Goal: Task Accomplishment & Management: Manage account settings

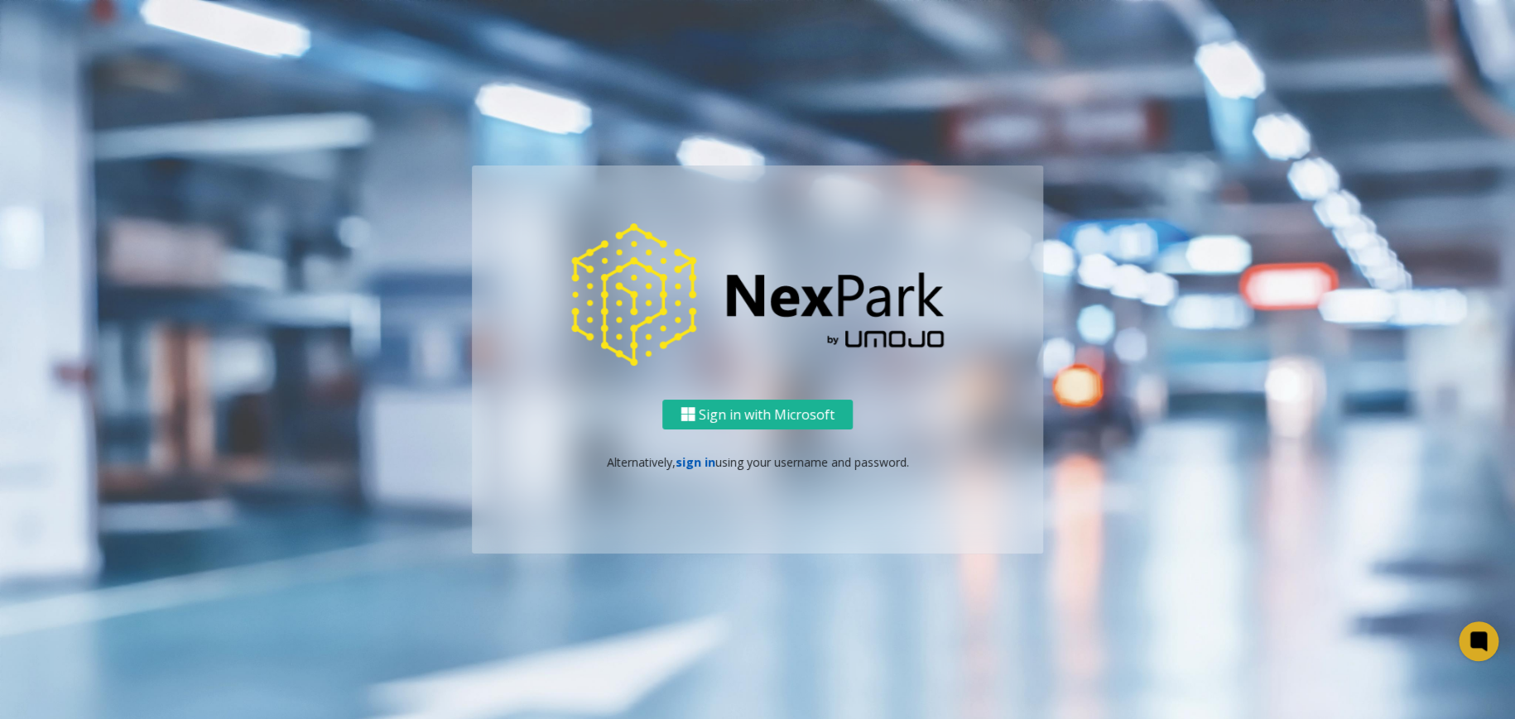
click at [709, 467] on link "sign in" at bounding box center [695, 462] width 40 height 16
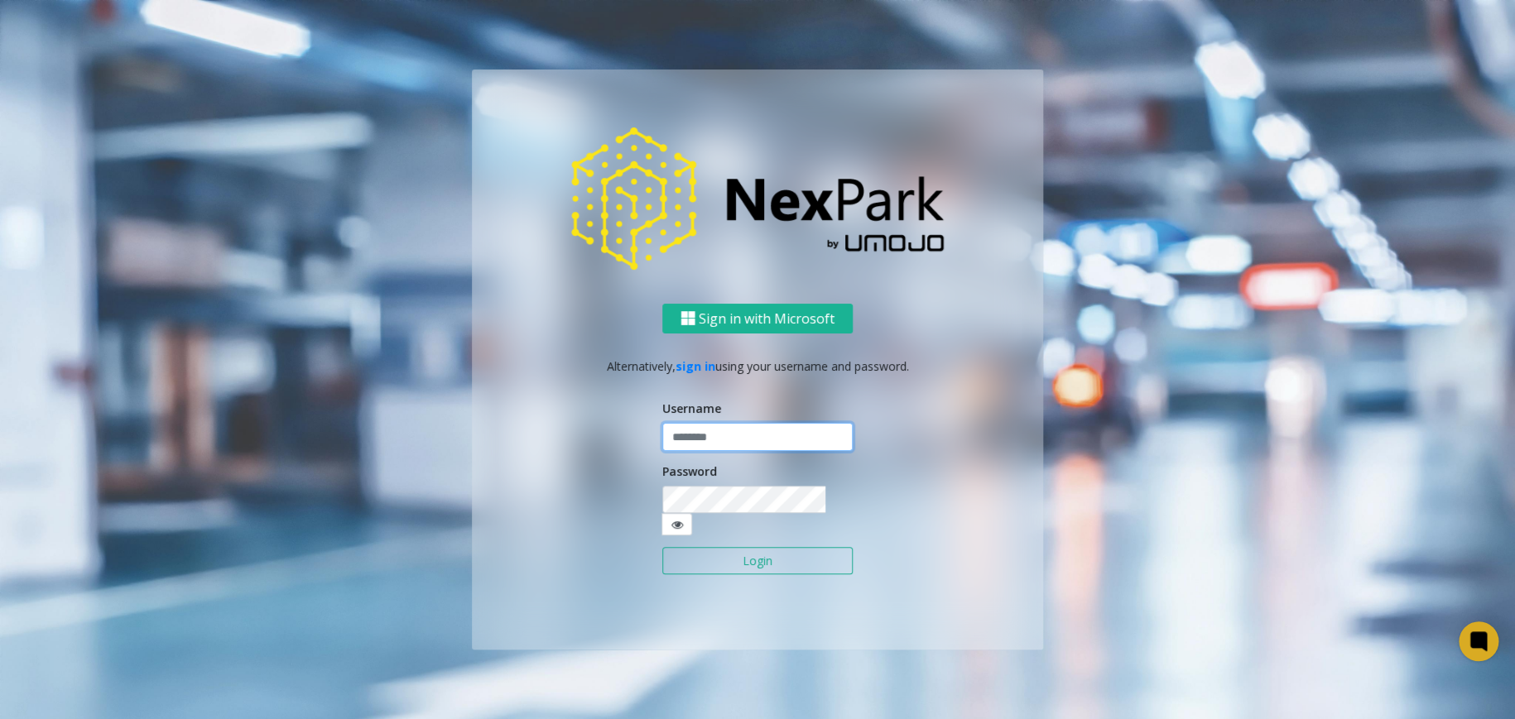
click at [716, 451] on input "text" at bounding box center [757, 437] width 190 height 28
type input "********"
click at [674, 552] on button "Login" at bounding box center [757, 561] width 190 height 28
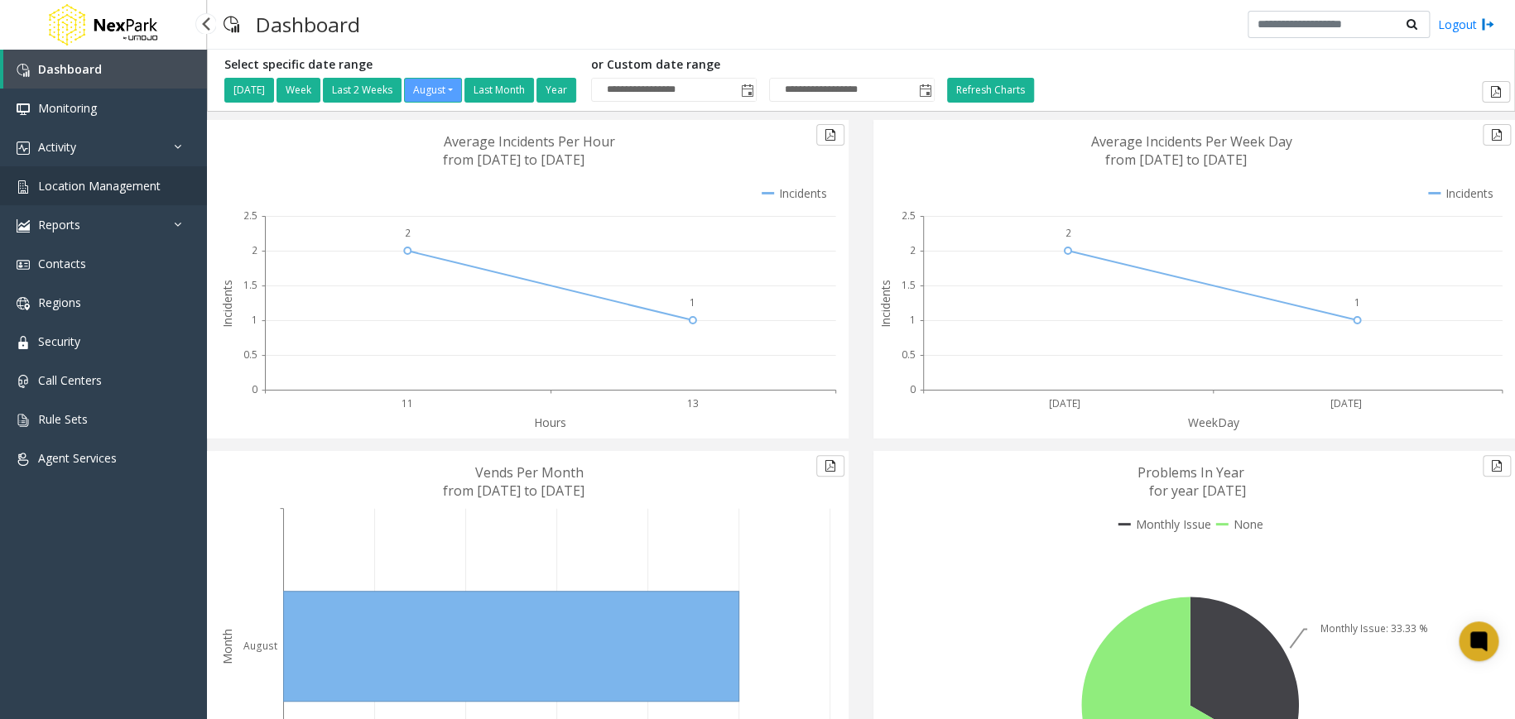
drag, startPoint x: 116, startPoint y: 190, endPoint x: 124, endPoint y: 195, distance: 10.1
click at [116, 190] on span "Location Management" at bounding box center [99, 186] width 122 height 16
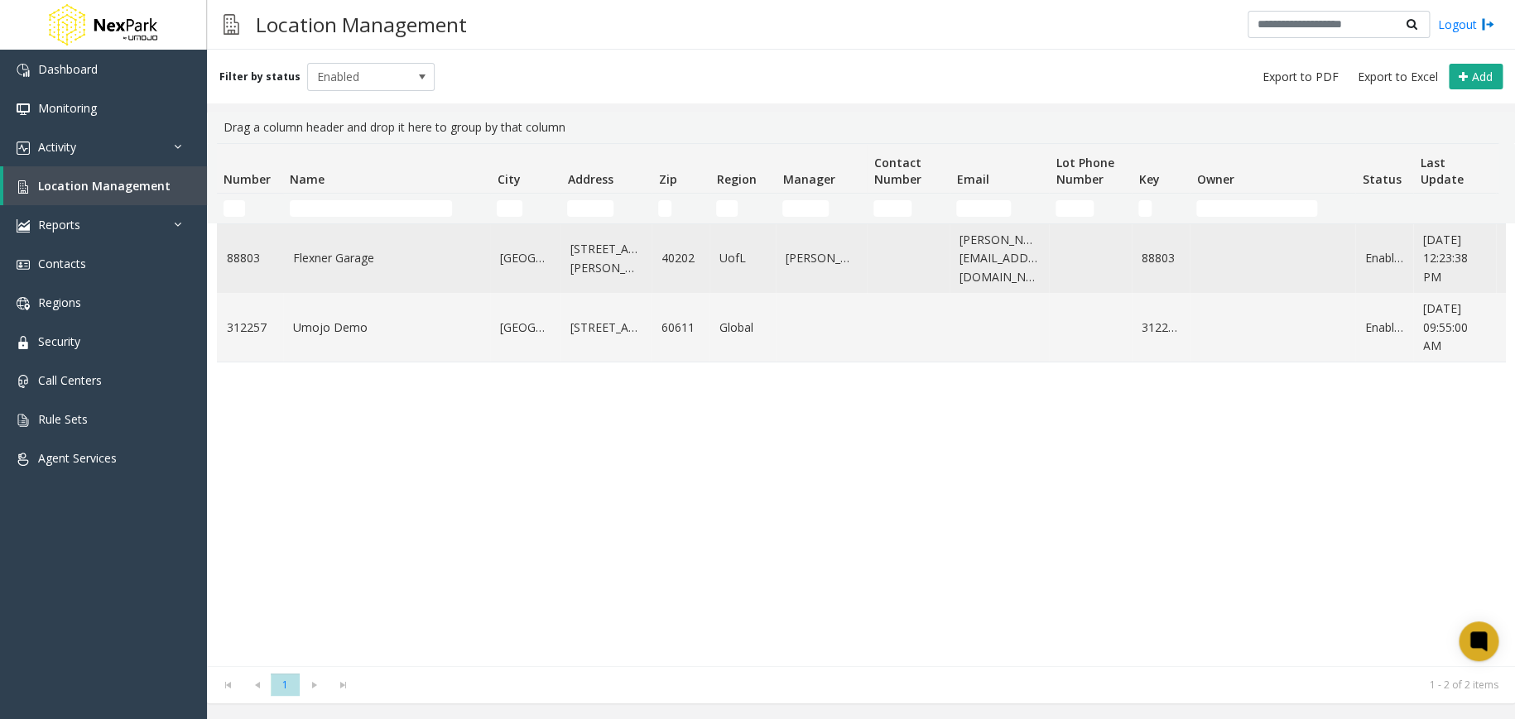
click at [347, 254] on link "Flexner Garage" at bounding box center [386, 258] width 187 height 18
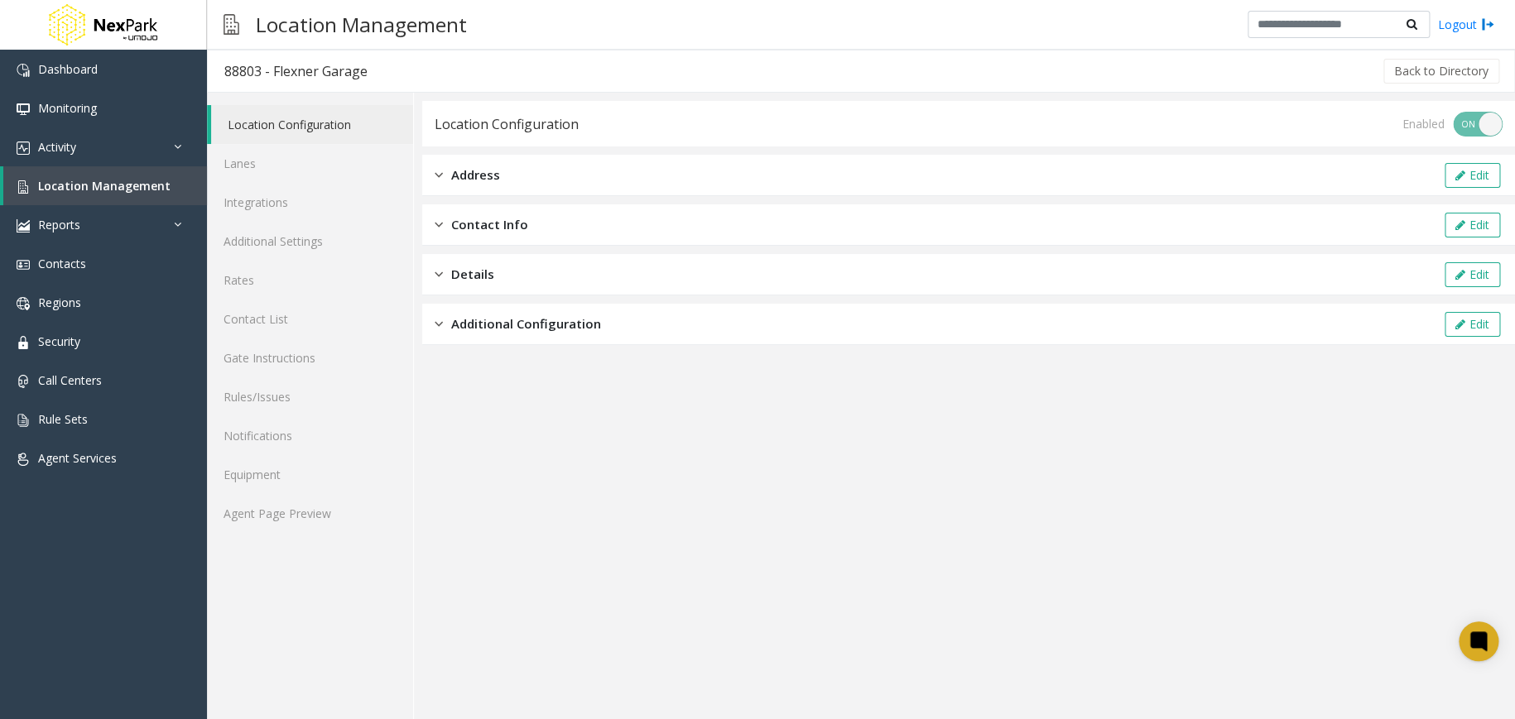
click at [496, 179] on span "Address" at bounding box center [475, 175] width 49 height 19
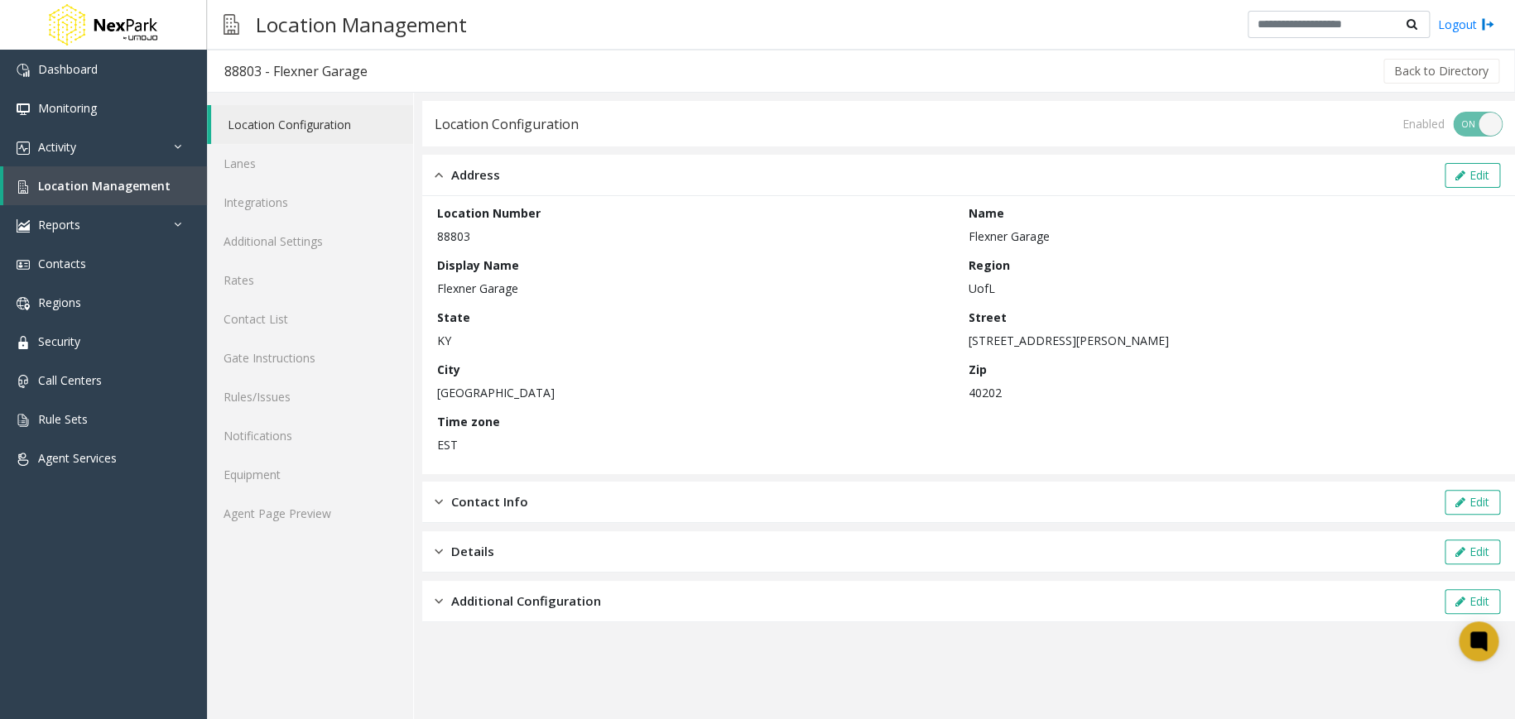
click at [499, 175] on div "Address Edit" at bounding box center [968, 175] width 1093 height 41
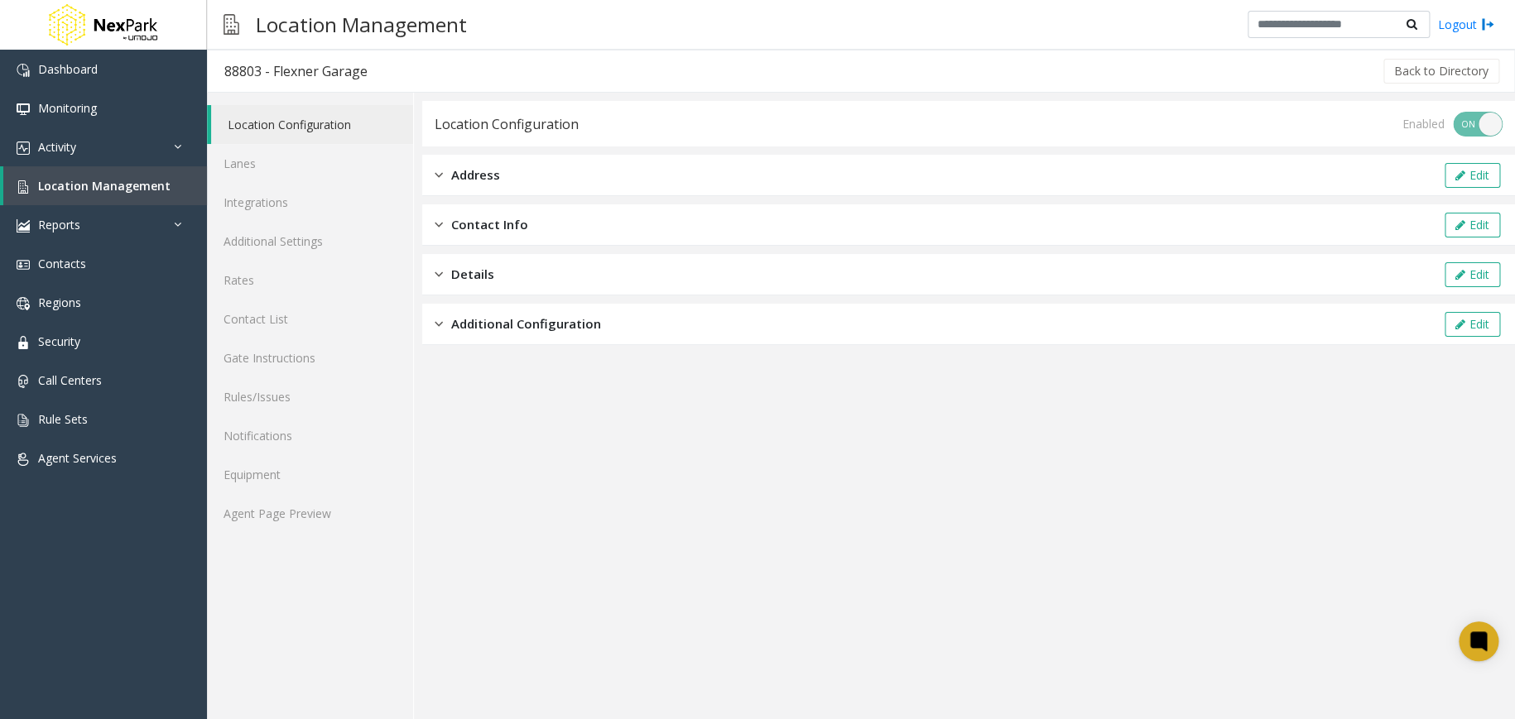
click at [514, 321] on span "Additional Configuration" at bounding box center [526, 324] width 150 height 19
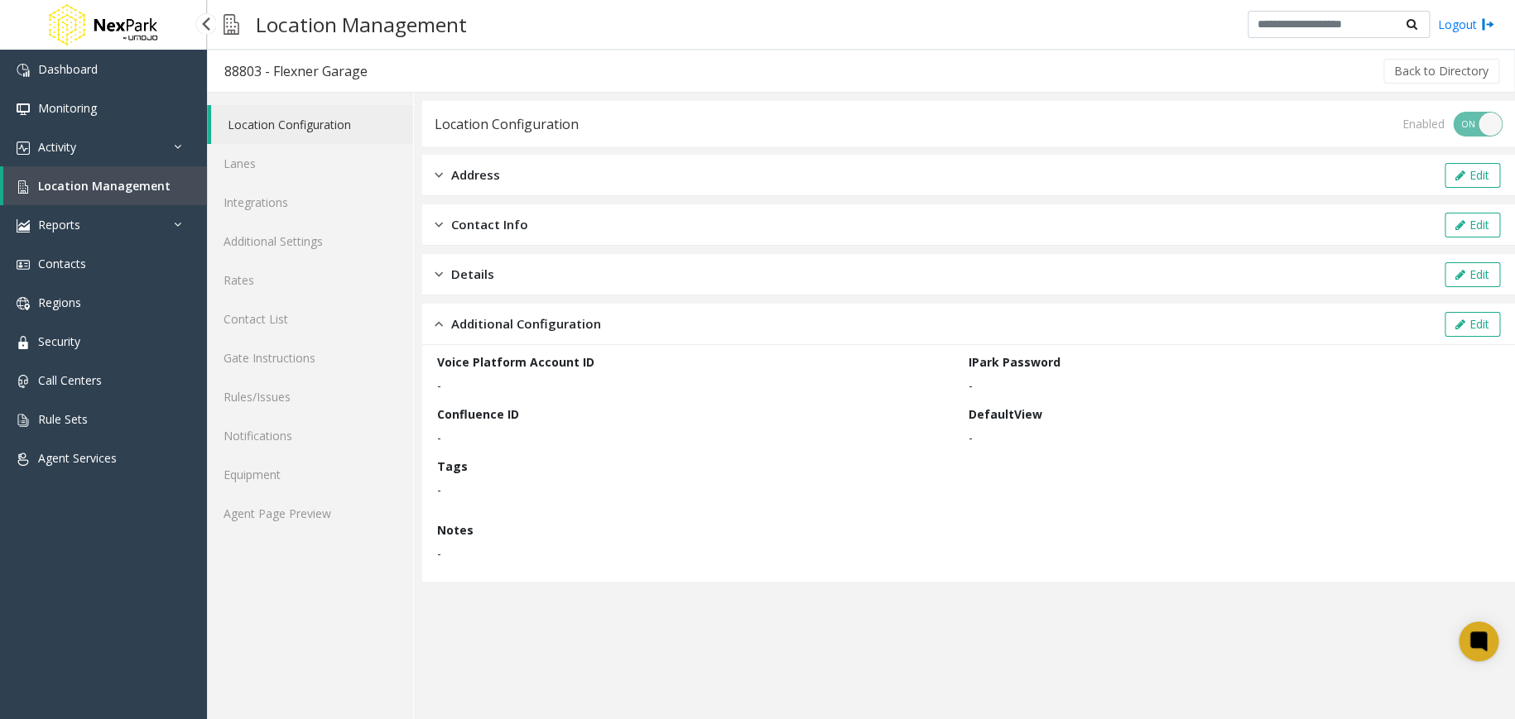
click at [136, 188] on span "Location Management" at bounding box center [104, 186] width 132 height 16
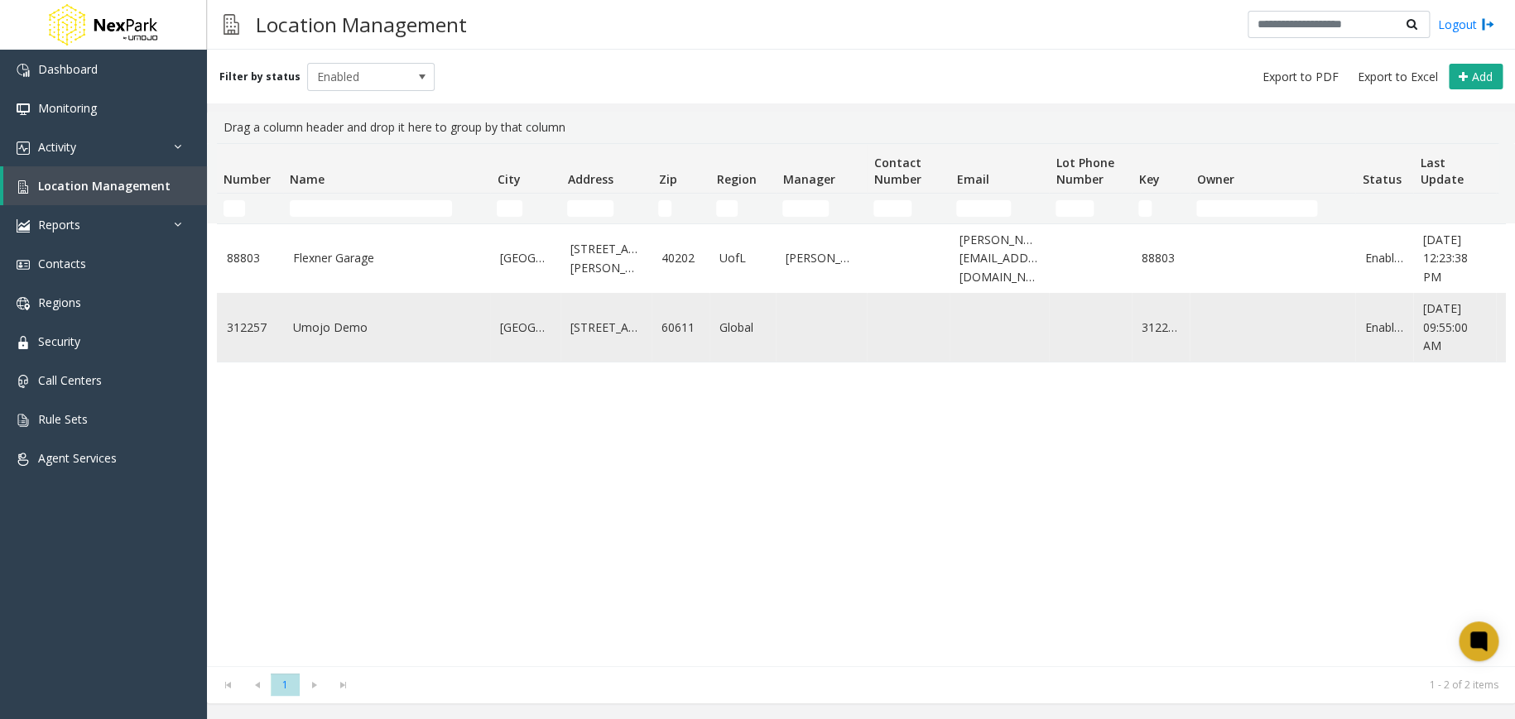
click at [332, 339] on td "Umojo Demo" at bounding box center [386, 327] width 207 height 69
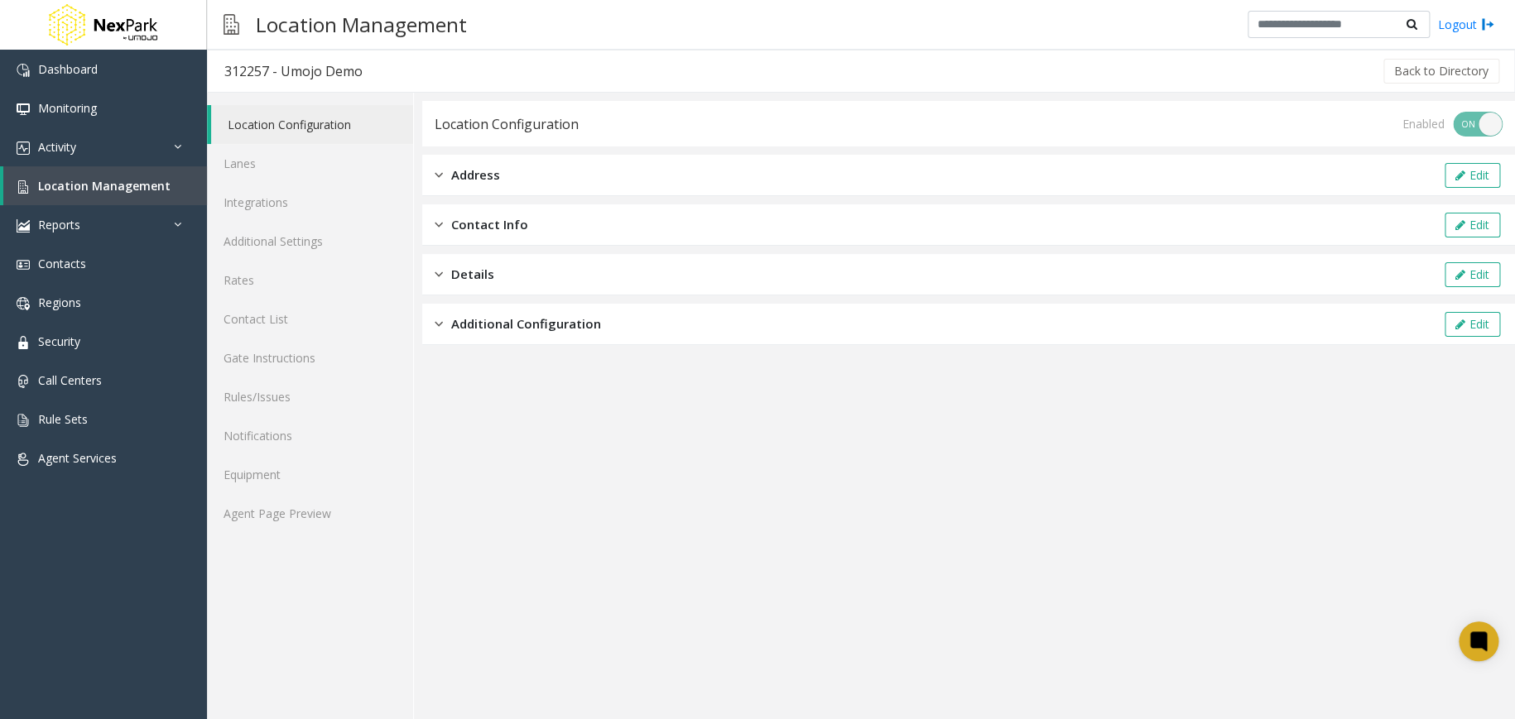
click at [510, 334] on div "Additional Configuration Edit" at bounding box center [968, 324] width 1093 height 41
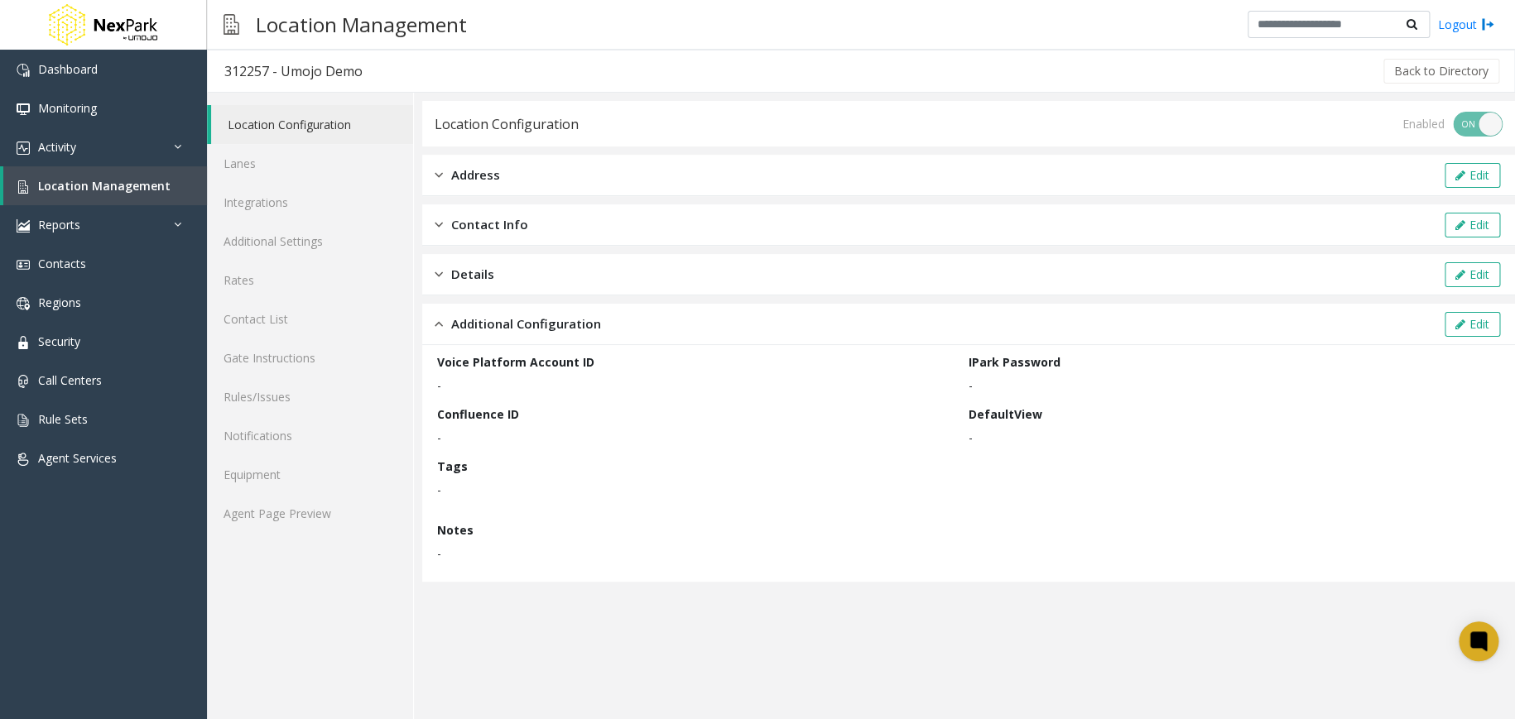
drag, startPoint x: 488, startPoint y: 384, endPoint x: 506, endPoint y: 375, distance: 19.6
click at [492, 384] on p "-" at bounding box center [698, 385] width 523 height 17
click at [144, 172] on link "Location Management" at bounding box center [105, 185] width 204 height 39
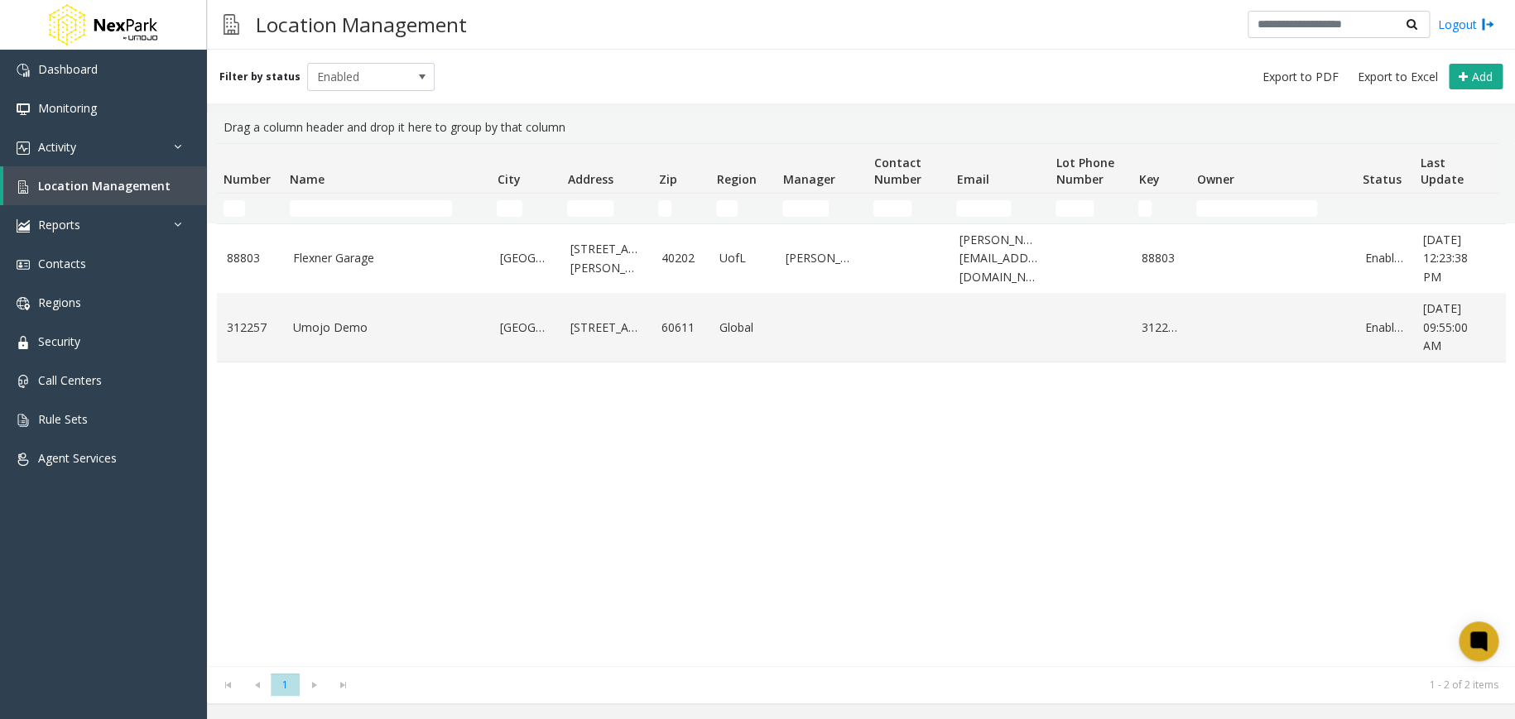
click at [617, 515] on div "88803 Flexner Garage Louisville 220, [PERSON_NAME] Way 40202 UofL [PERSON_NAME]…" at bounding box center [861, 444] width 1288 height 443
click at [434, 483] on div "88803 Flexner Garage Louisville 220, [PERSON_NAME] Way 40202 UofL [PERSON_NAME]…" at bounding box center [861, 444] width 1288 height 443
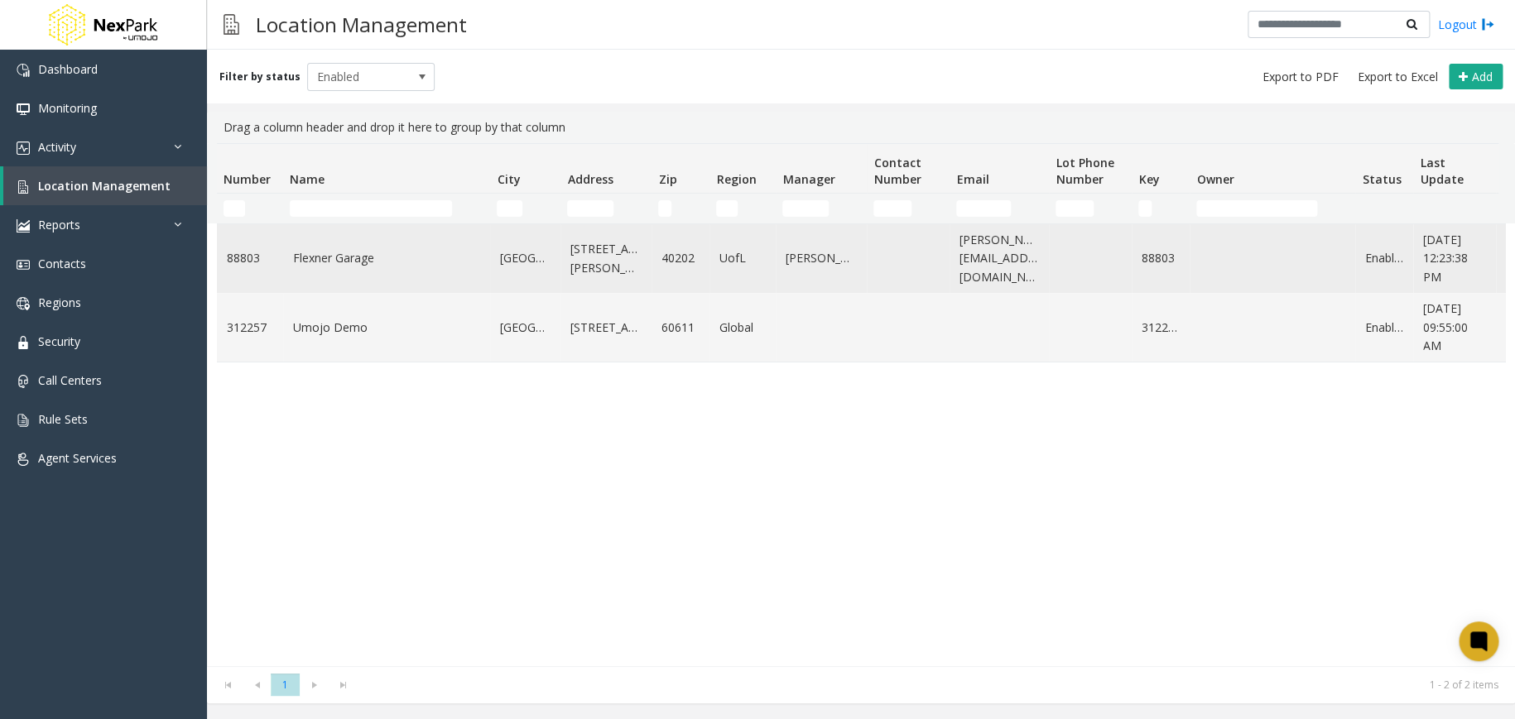
click at [309, 261] on link "Flexner Garage" at bounding box center [386, 258] width 187 height 18
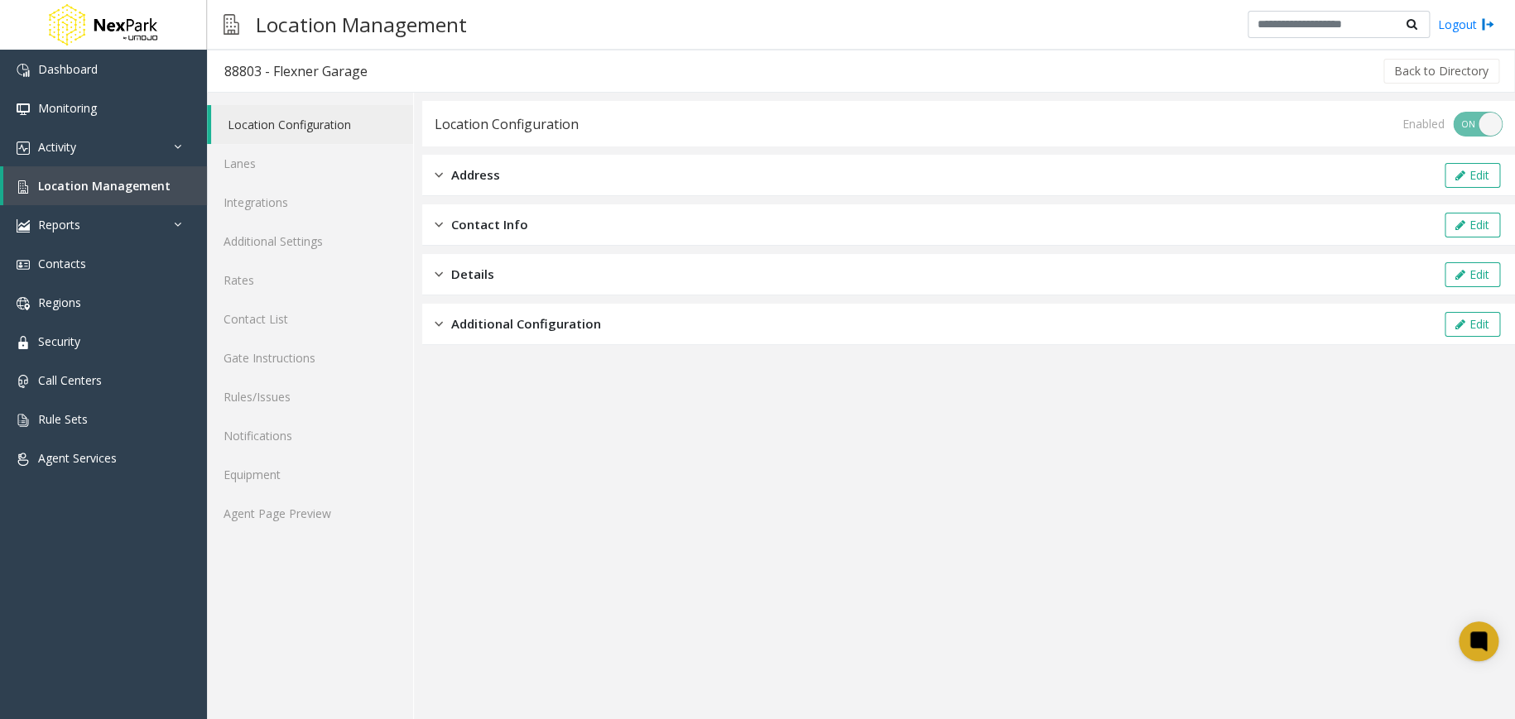
click at [534, 183] on div "Address Edit" at bounding box center [968, 175] width 1093 height 41
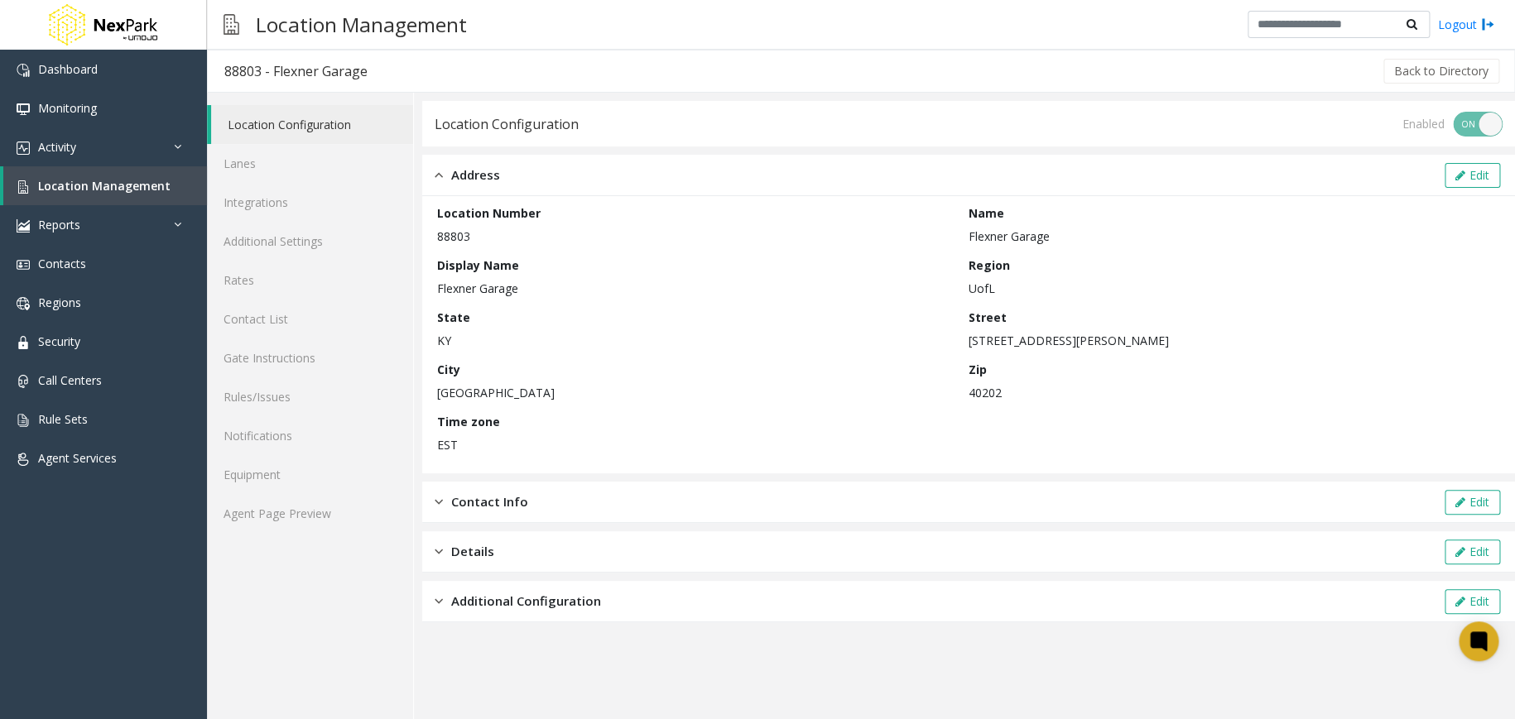
click at [563, 596] on span "Additional Configuration" at bounding box center [526, 601] width 150 height 19
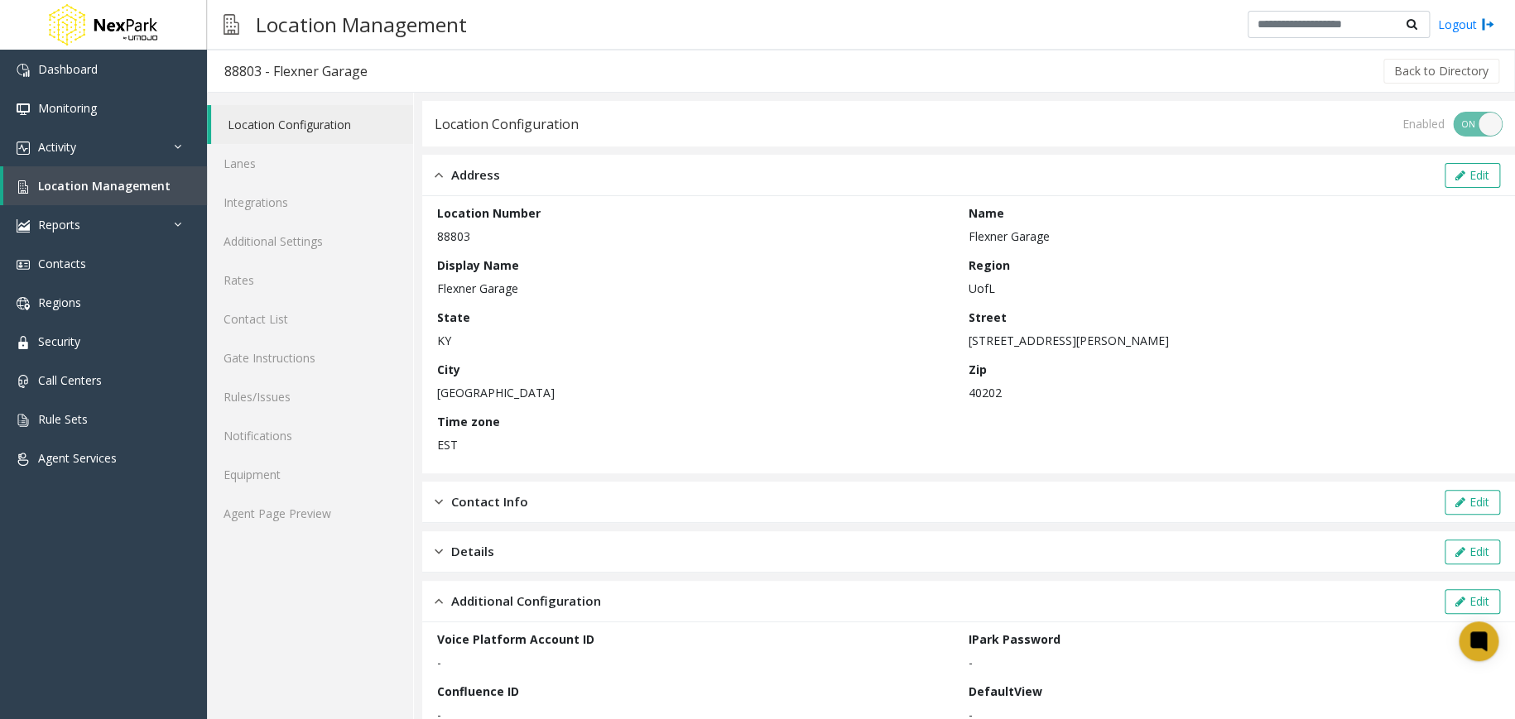
click at [498, 162] on div "Address Edit" at bounding box center [968, 175] width 1093 height 41
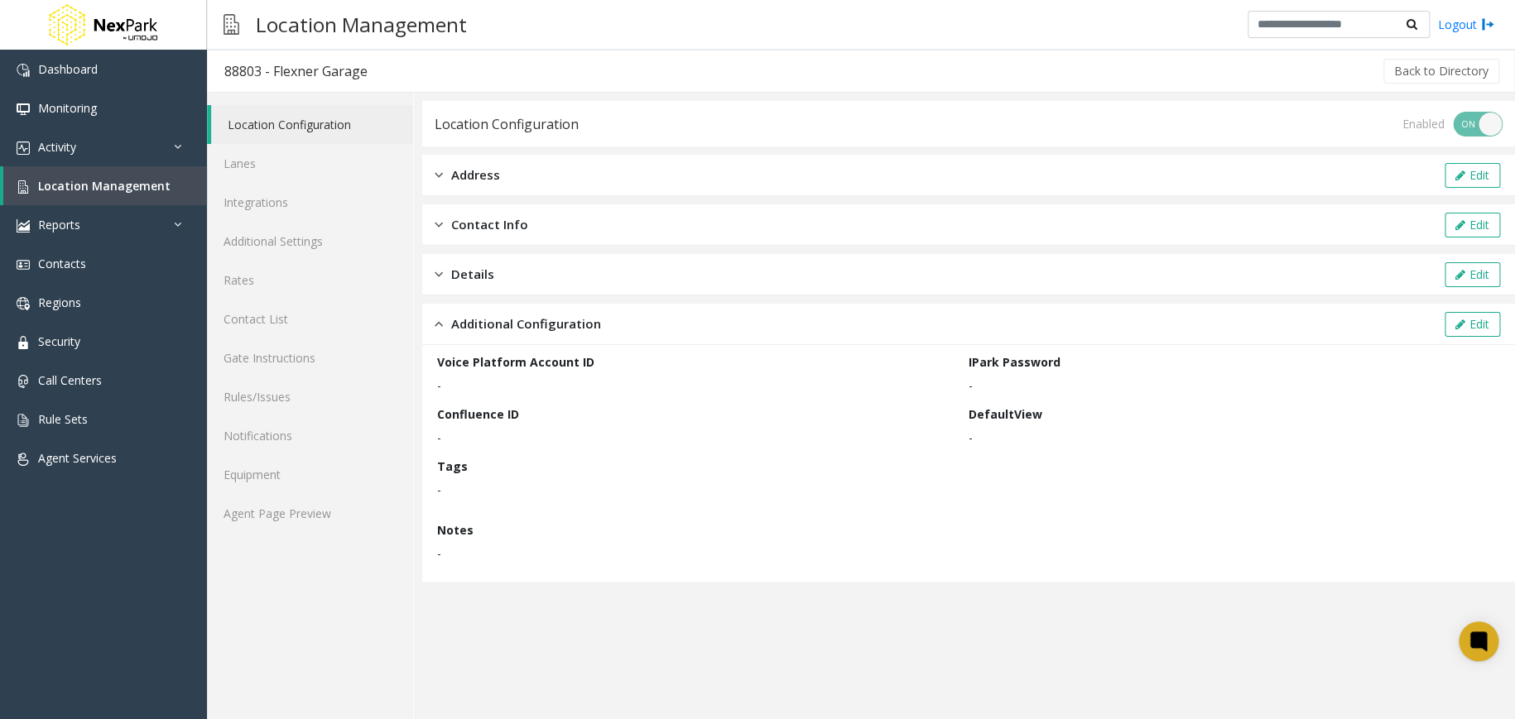
drag, startPoint x: 545, startPoint y: 331, endPoint x: 690, endPoint y: 285, distance: 152.1
click at [546, 332] on span "Additional Configuration" at bounding box center [526, 324] width 150 height 19
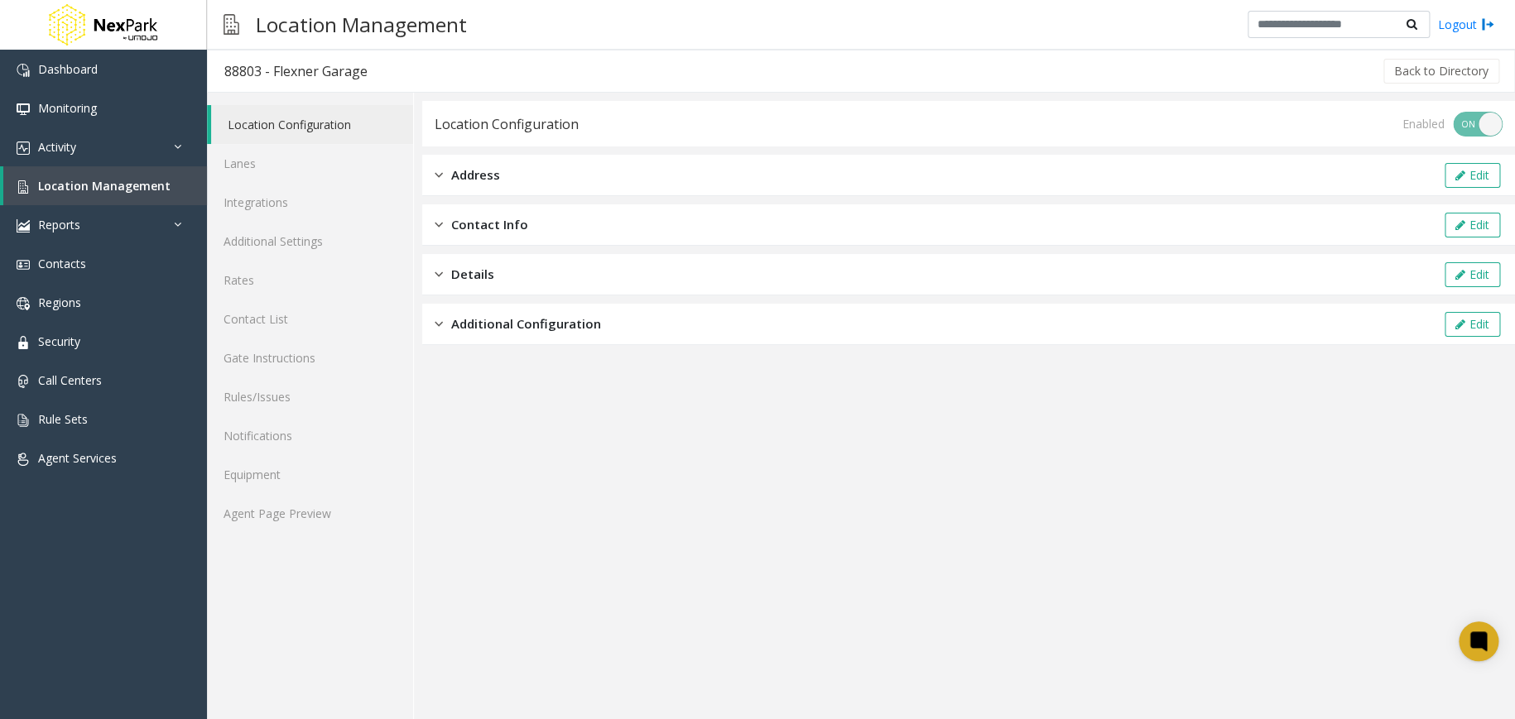
click at [804, 439] on app-location-configuration "Location Configuration Enabled ON OFF Address Edit Contact Info Edit Details Ed…" at bounding box center [968, 410] width 1093 height 618
